Goal: Navigation & Orientation: Find specific page/section

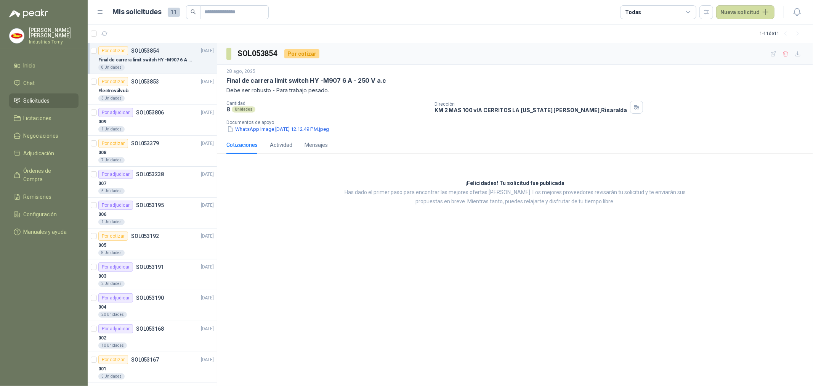
click at [353, 247] on div "SOL053854 Por cotizar [DATE] Final [PERSON_NAME] limit switch HY -M907 6 A - 25…" at bounding box center [515, 214] width 596 height 343
click at [151, 77] on div "Por cotizar SOL053853" at bounding box center [128, 81] width 61 height 9
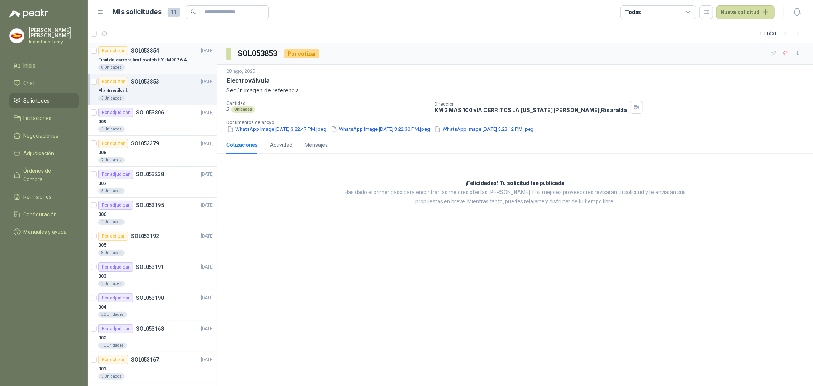
click at [138, 58] on p "Final de carrera limit switch HY -M907 6 A - 250 V a.c" at bounding box center [145, 59] width 95 height 7
click at [144, 89] on div "Electroválvula" at bounding box center [155, 90] width 115 height 9
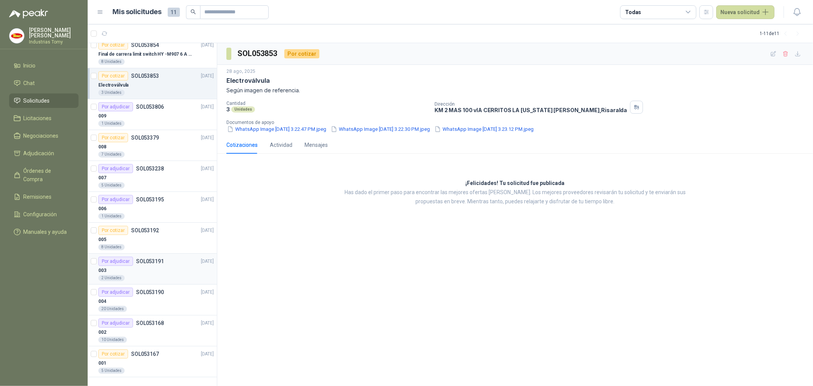
scroll to position [7, 0]
click at [150, 359] on div "001" at bounding box center [155, 361] width 115 height 9
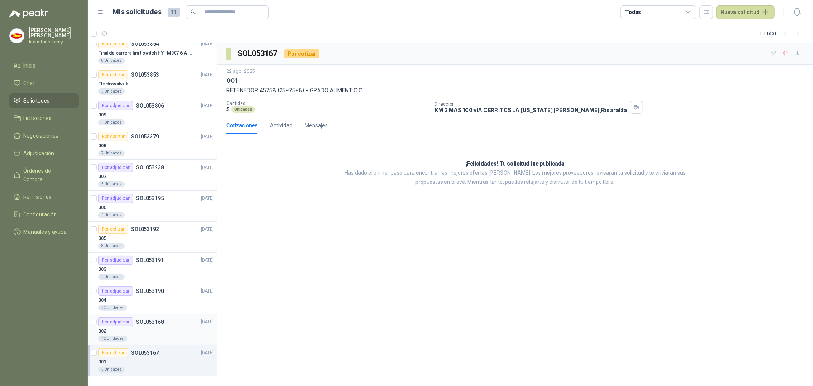
click at [173, 321] on div "Por adjudicar SOL053168 [DATE]" at bounding box center [155, 321] width 115 height 9
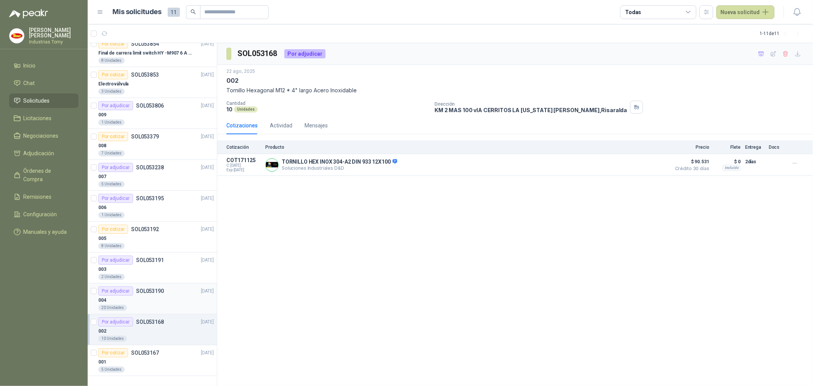
click at [155, 295] on div "Por adjudicar SOL053190" at bounding box center [131, 290] width 66 height 9
click at [157, 269] on div "003" at bounding box center [155, 269] width 115 height 9
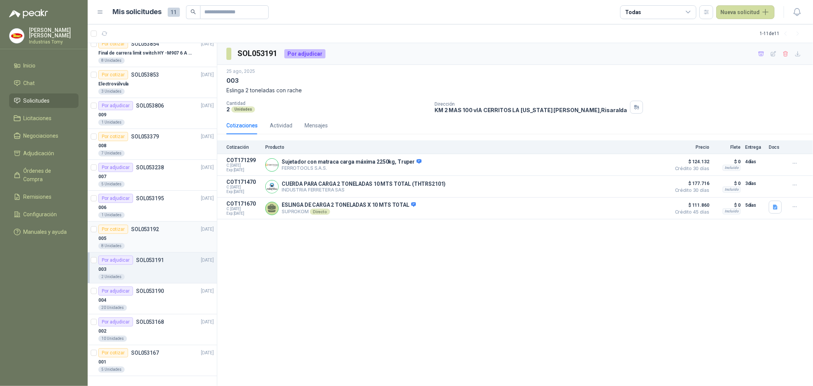
click at [150, 240] on div "005" at bounding box center [155, 238] width 115 height 9
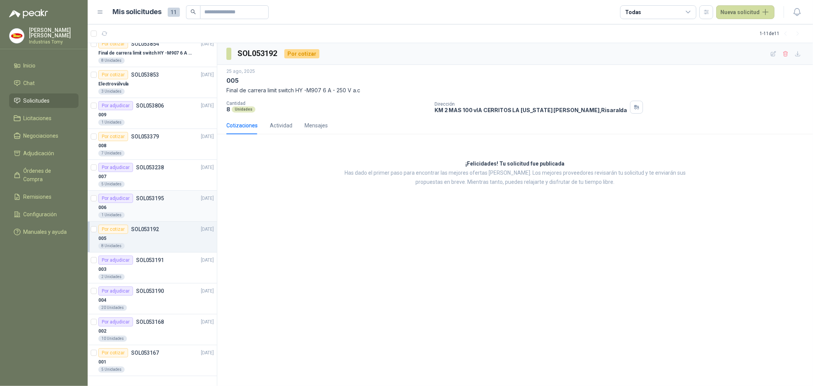
click at [156, 209] on div "006" at bounding box center [155, 207] width 115 height 9
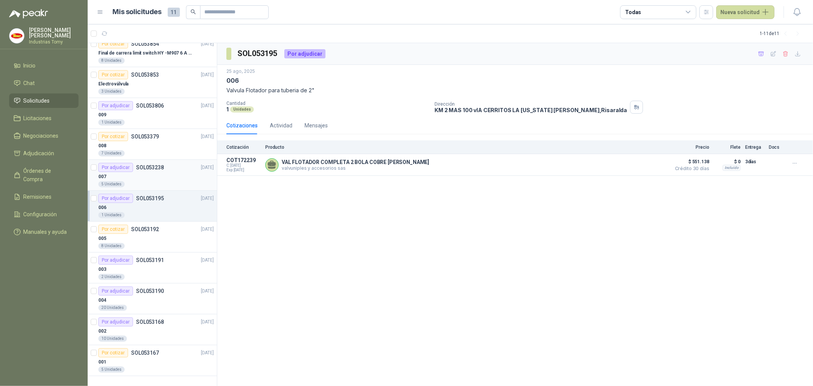
click at [148, 178] on div "007" at bounding box center [155, 176] width 115 height 9
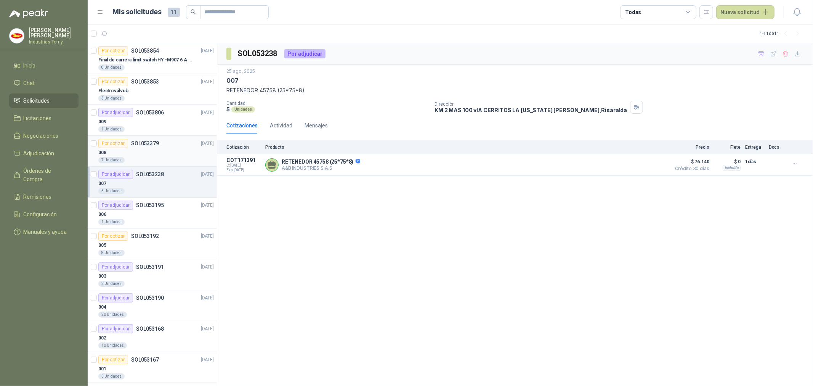
click at [149, 157] on div "7 Unidades" at bounding box center [155, 160] width 115 height 6
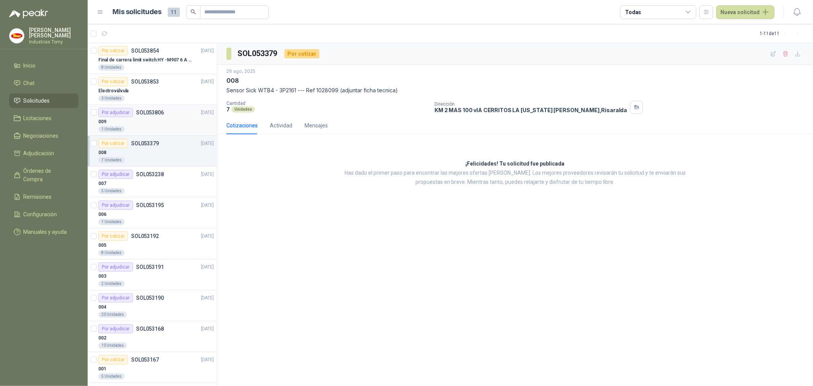
click at [152, 125] on div "009" at bounding box center [155, 121] width 115 height 9
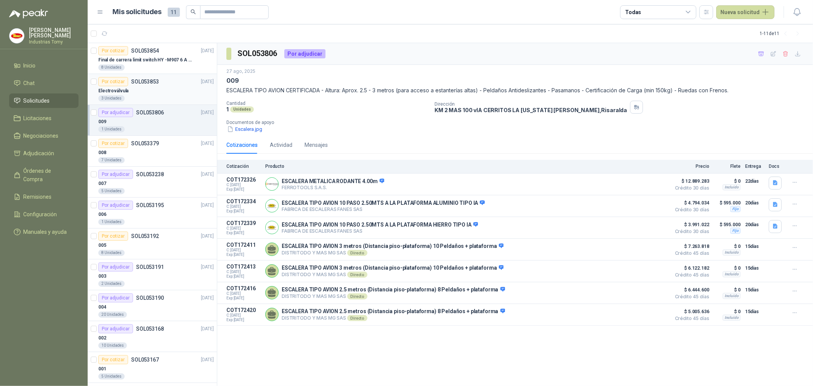
click at [142, 93] on div "Electroválvula" at bounding box center [155, 90] width 115 height 9
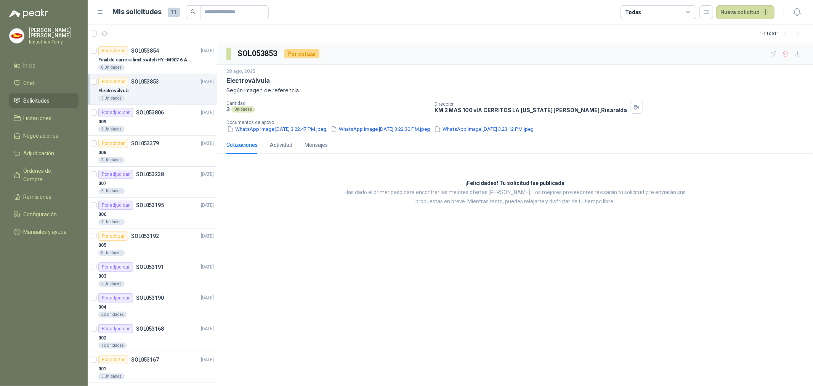
click at [387, 175] on div "¡Felicidades! Tu solicitud fue publicada Has dado el primer paso para encontrar…" at bounding box center [515, 193] width 596 height 66
click at [532, 340] on div "SOL053853 Por cotizar [DATE] Electroválvula Según imagen de referencia. Cantida…" at bounding box center [515, 214] width 596 height 343
click at [375, 261] on div "SOL053853 Por cotizar [DATE] Electroválvula Según imagen de referencia. Cantida…" at bounding box center [515, 214] width 596 height 343
drag, startPoint x: 365, startPoint y: 245, endPoint x: 333, endPoint y: 243, distance: 31.3
click at [364, 244] on div "SOL053853 Por cotizar [DATE] Electroválvula Según imagen de referencia. Cantida…" at bounding box center [515, 214] width 596 height 343
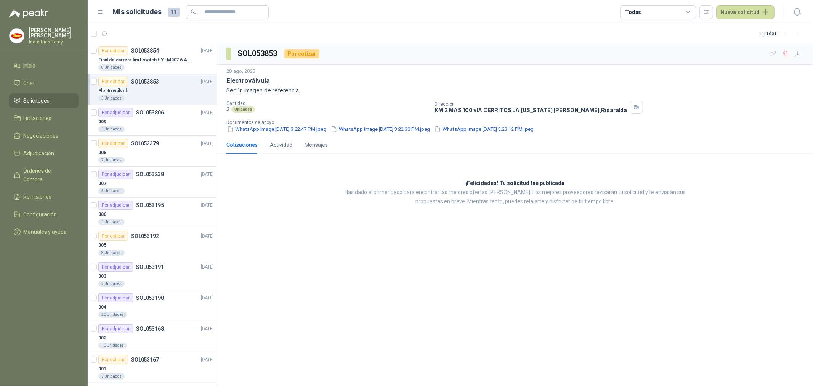
click at [353, 87] on p "Según imagen de referencia." at bounding box center [514, 90] width 577 height 8
